Goal: Task Accomplishment & Management: Use online tool/utility

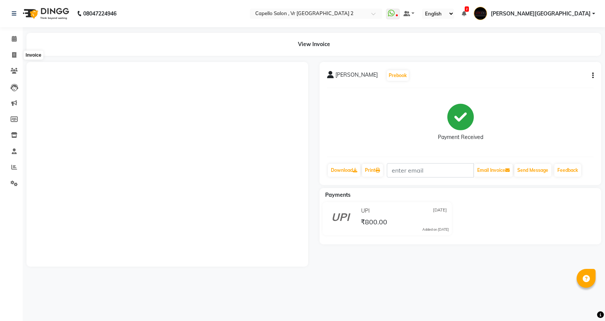
click at [12, 57] on icon at bounding box center [14, 55] width 4 height 6
select select "service"
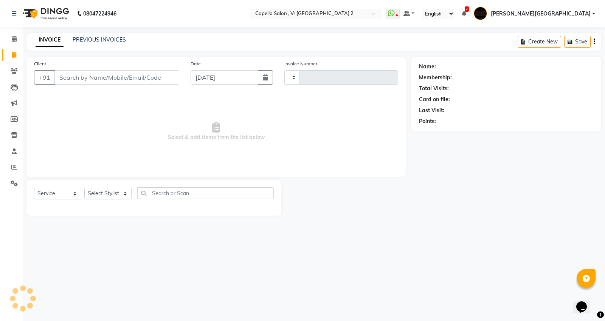
type input "4704"
select select "848"
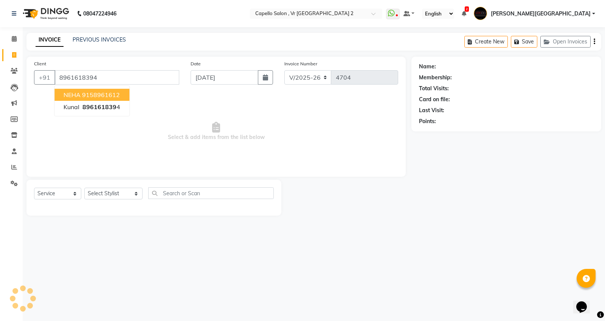
type input "8961618394"
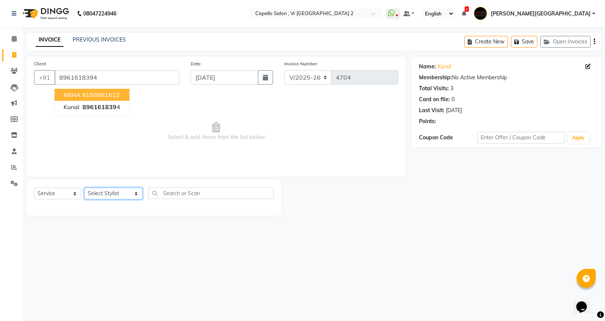
click at [110, 191] on select "Select Stylist [PERSON_NAME] [PERSON_NAME] [PERSON_NAME] [PERSON_NAME] Mall [PE…" at bounding box center [113, 194] width 58 height 12
select select "82797"
click at [84, 188] on select "Select Stylist [PERSON_NAME] [PERSON_NAME] [PERSON_NAME] [PERSON_NAME] Mall [PE…" at bounding box center [113, 194] width 58 height 12
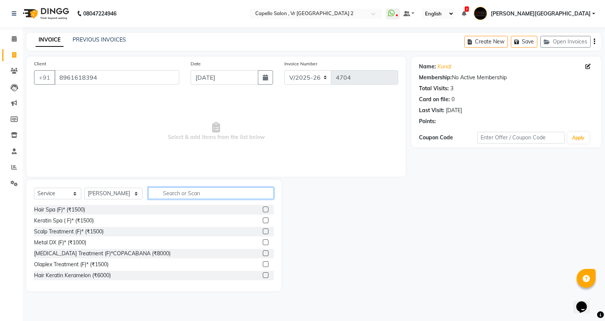
click at [185, 198] on input "text" at bounding box center [211, 194] width 126 height 12
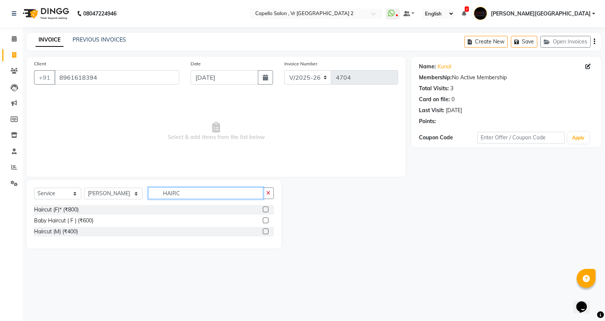
type input "HAIRC"
click at [66, 236] on div "Haircut (M) (₹400)" at bounding box center [154, 231] width 240 height 9
click at [66, 233] on div "Haircut (M) (₹400)" at bounding box center [56, 232] width 44 height 8
checkbox input "false"
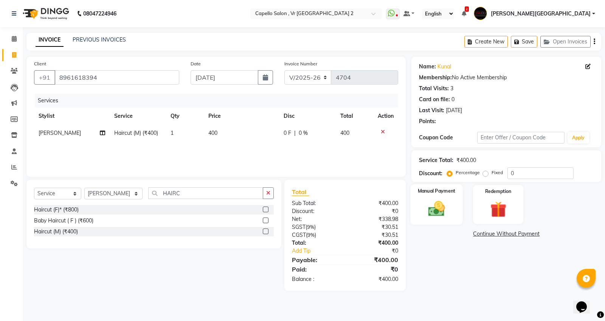
click at [446, 212] on img at bounding box center [436, 208] width 27 height 19
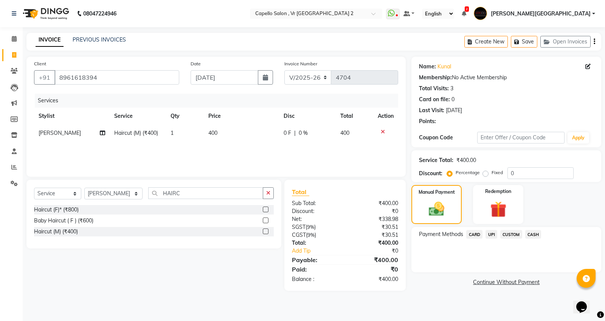
click at [481, 237] on span "CARD" at bounding box center [474, 234] width 16 height 9
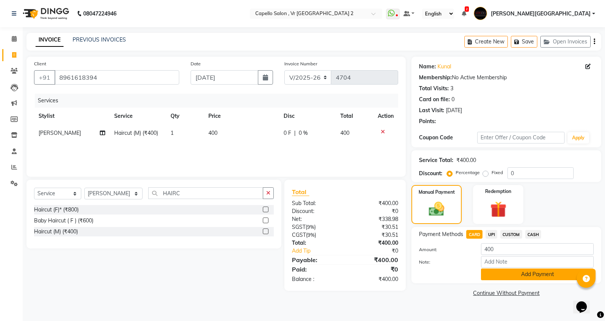
click at [491, 273] on button "Add Payment" at bounding box center [537, 275] width 113 height 12
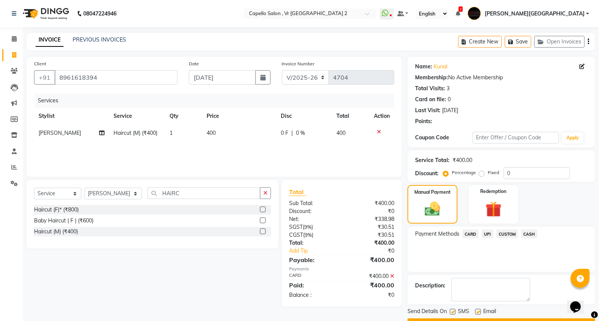
click at [481, 319] on button "Checkout" at bounding box center [501, 325] width 188 height 12
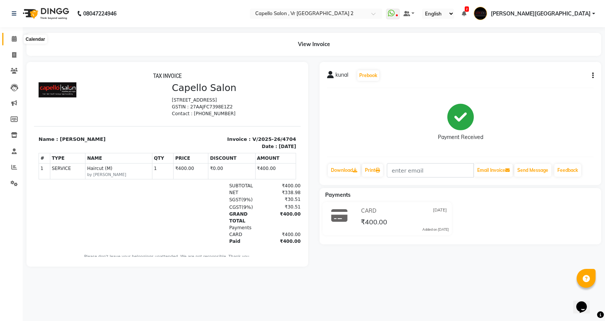
click at [18, 40] on span at bounding box center [14, 39] width 13 height 9
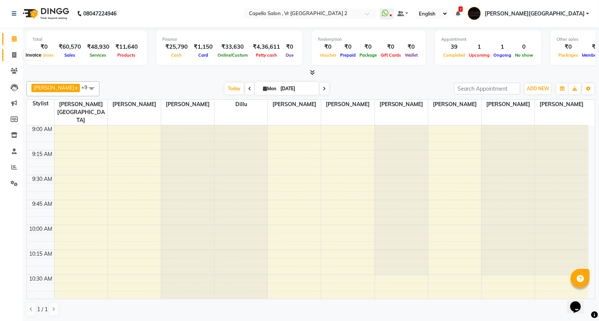
click at [12, 55] on icon at bounding box center [14, 55] width 4 height 6
select select "service"
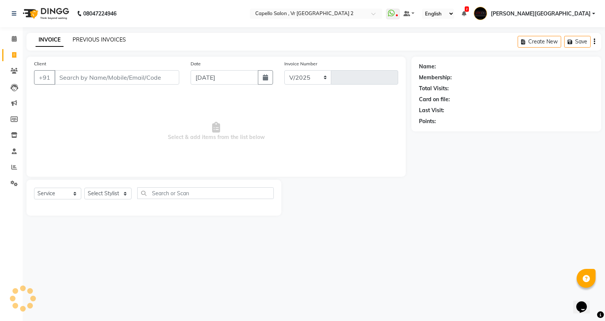
select select "848"
type input "4705"
click at [93, 39] on link "PREVIOUS INVOICES" at bounding box center [99, 39] width 53 height 7
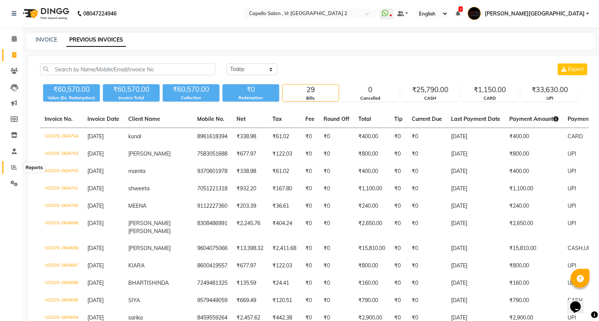
click at [14, 169] on icon at bounding box center [14, 168] width 6 height 6
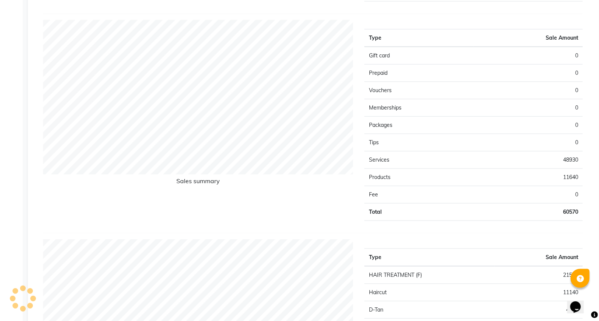
scroll to position [126, 0]
